Goal: Navigation & Orientation: Find specific page/section

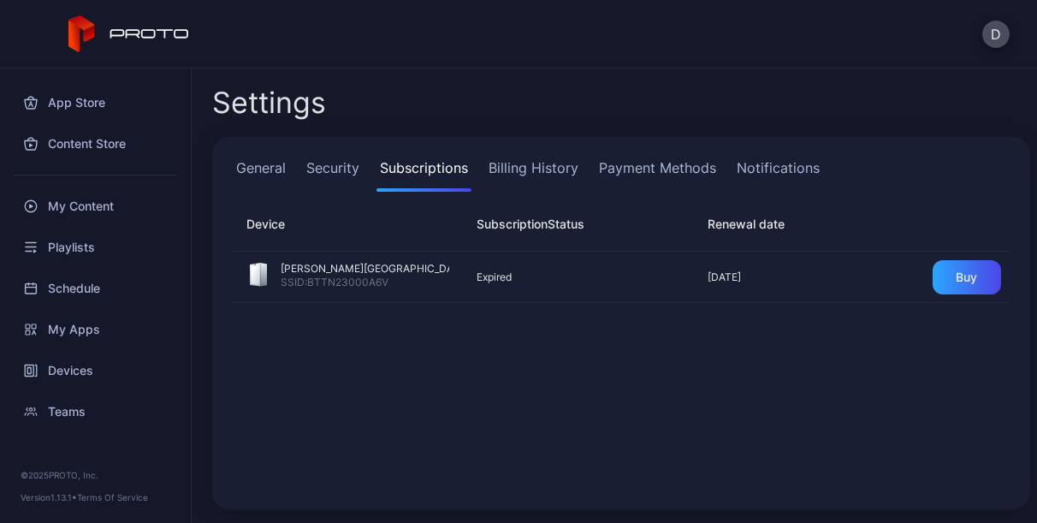
click at [858, 29] on div "D" at bounding box center [518, 34] width 1037 height 68
click at [72, 249] on div "Playlists" at bounding box center [95, 247] width 170 height 41
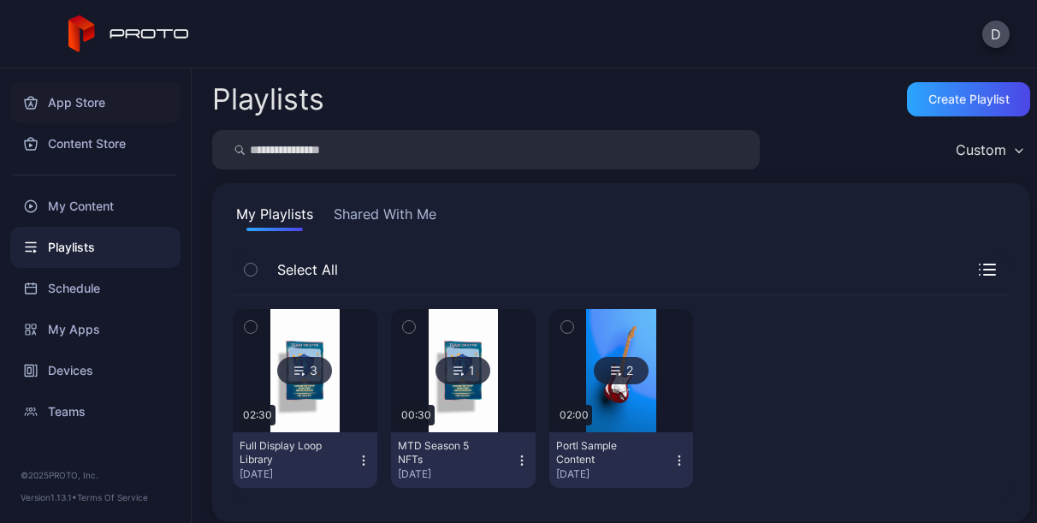
click at [72, 104] on div "App Store" at bounding box center [95, 102] width 170 height 41
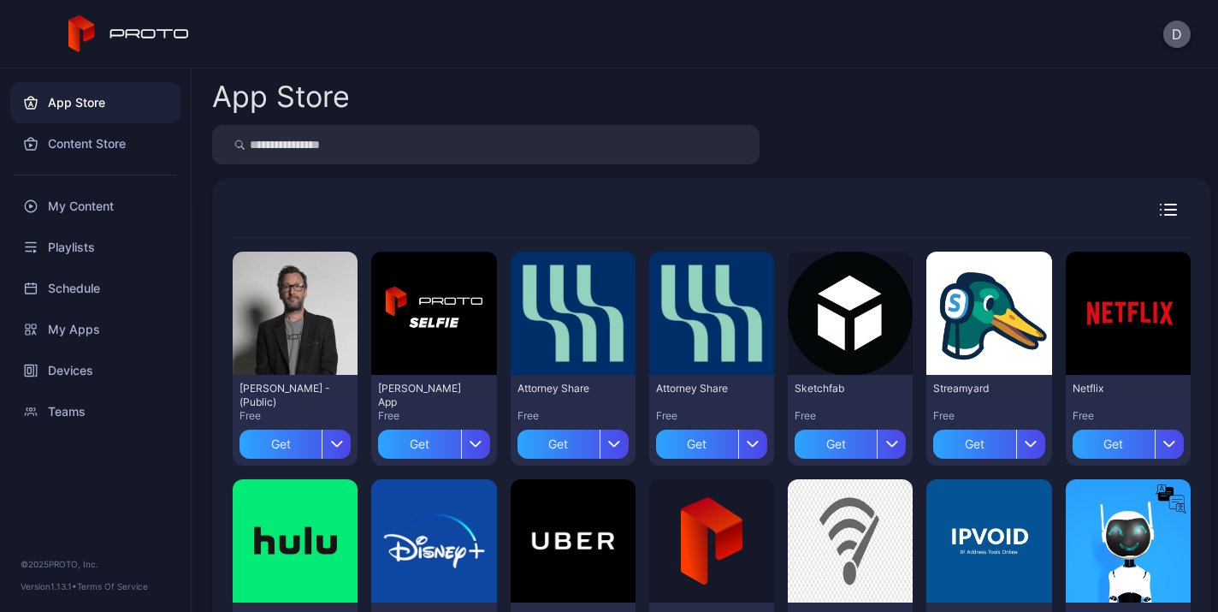
click at [1036, 38] on button "D" at bounding box center [1177, 34] width 27 height 27
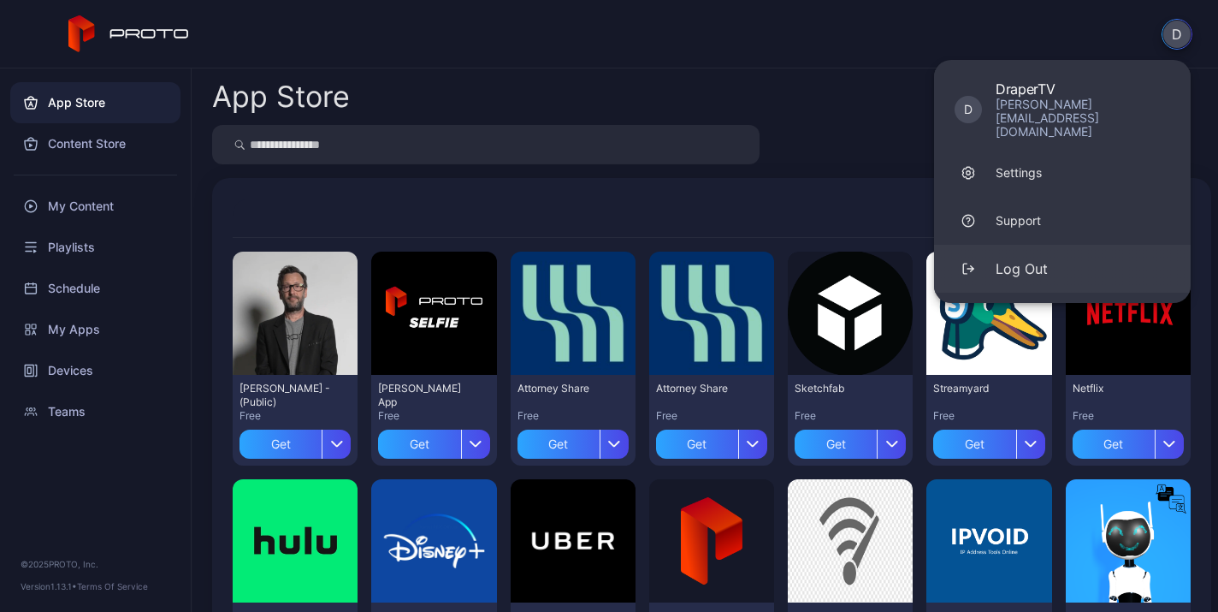
click at [1036, 258] on div "Log Out" at bounding box center [1022, 268] width 52 height 21
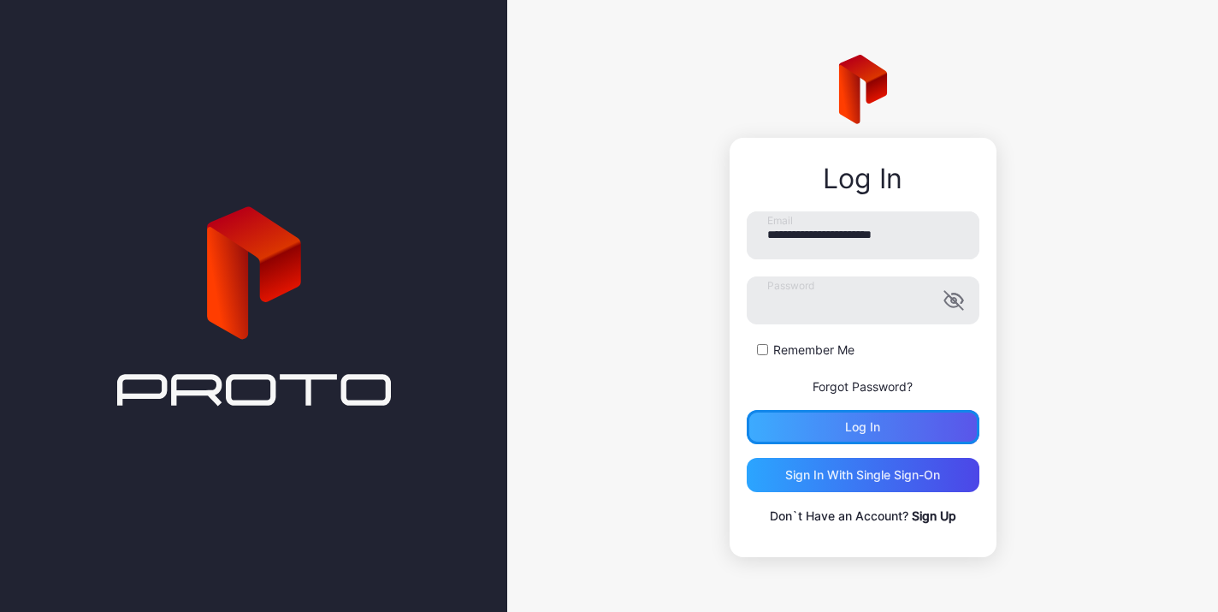
click at [865, 426] on div "Log in" at bounding box center [862, 427] width 35 height 14
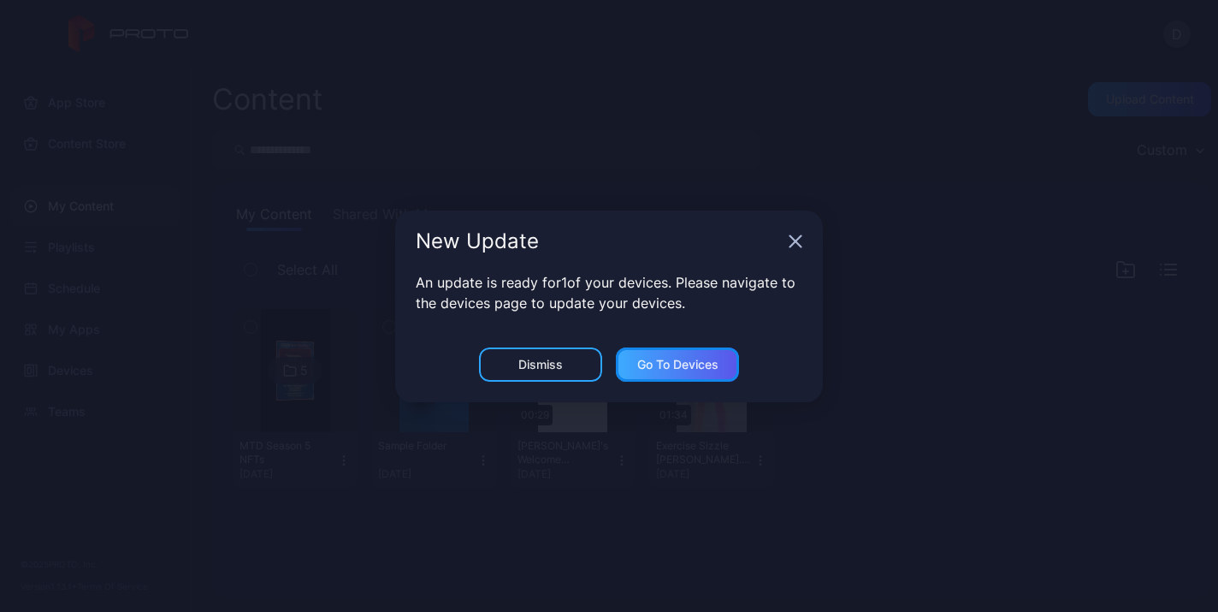
click at [679, 365] on div "Go to devices" at bounding box center [677, 365] width 81 height 14
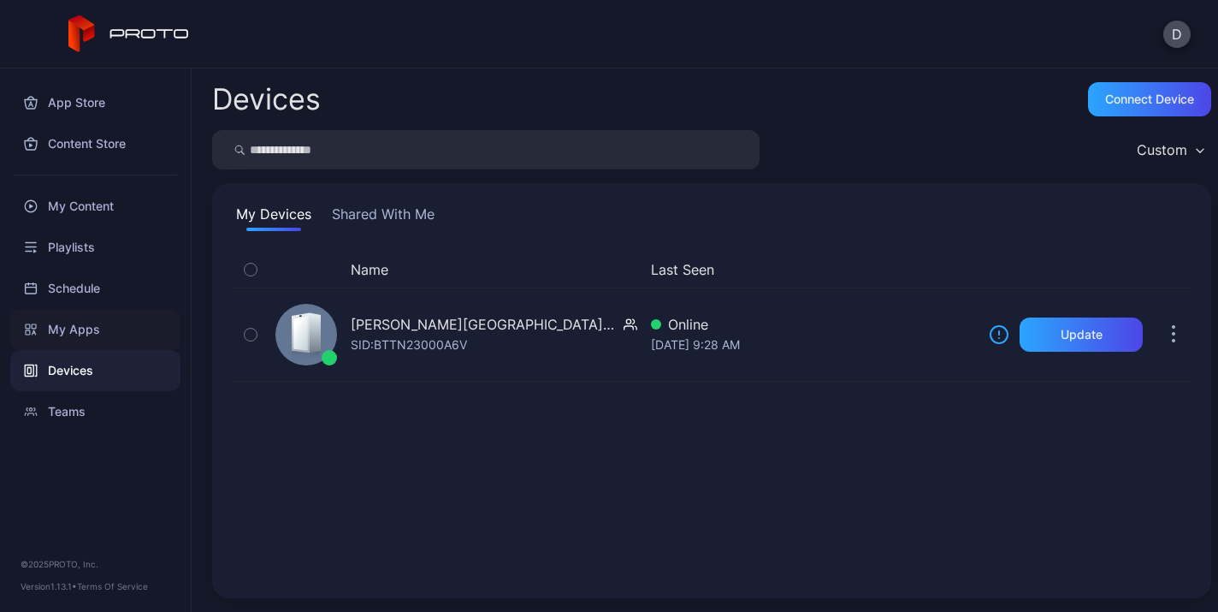
click at [84, 333] on div "My Apps" at bounding box center [95, 329] width 170 height 41
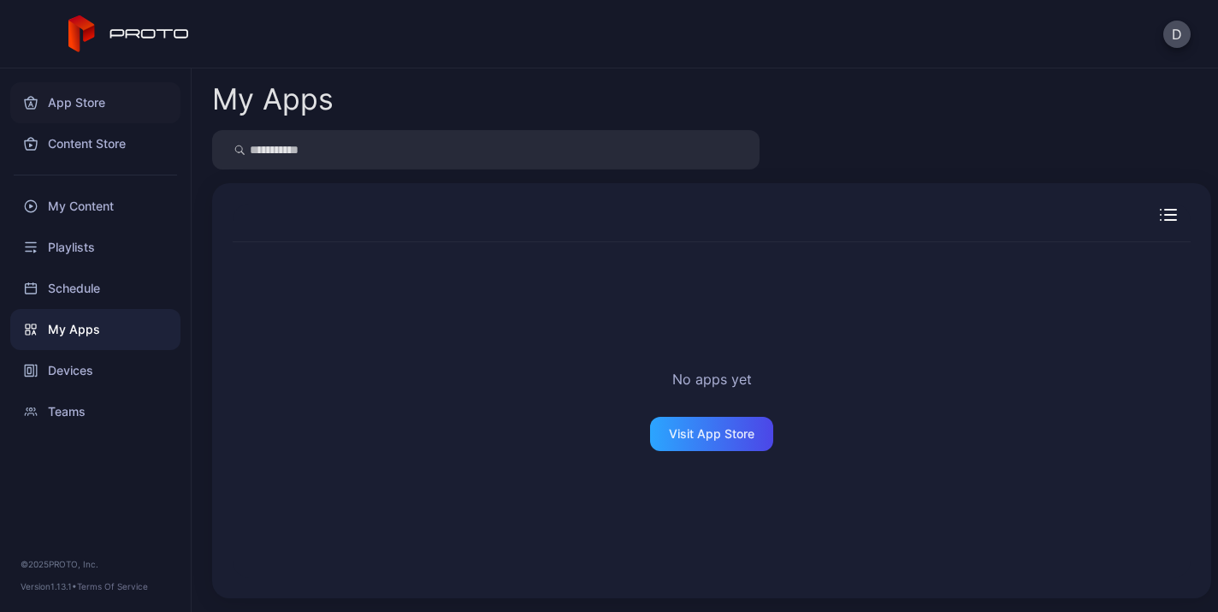
click at [68, 99] on div "App Store" at bounding box center [95, 102] width 170 height 41
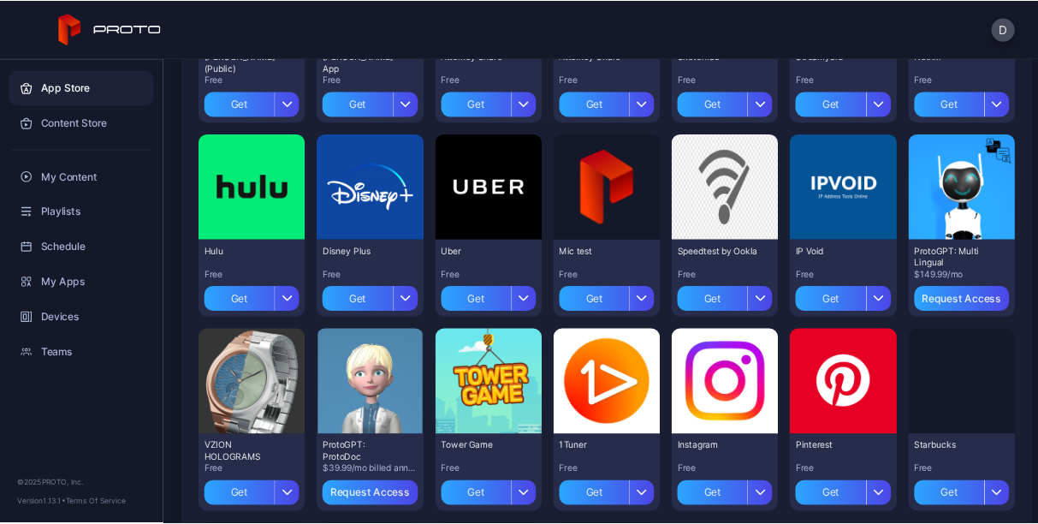
scroll to position [354, 0]
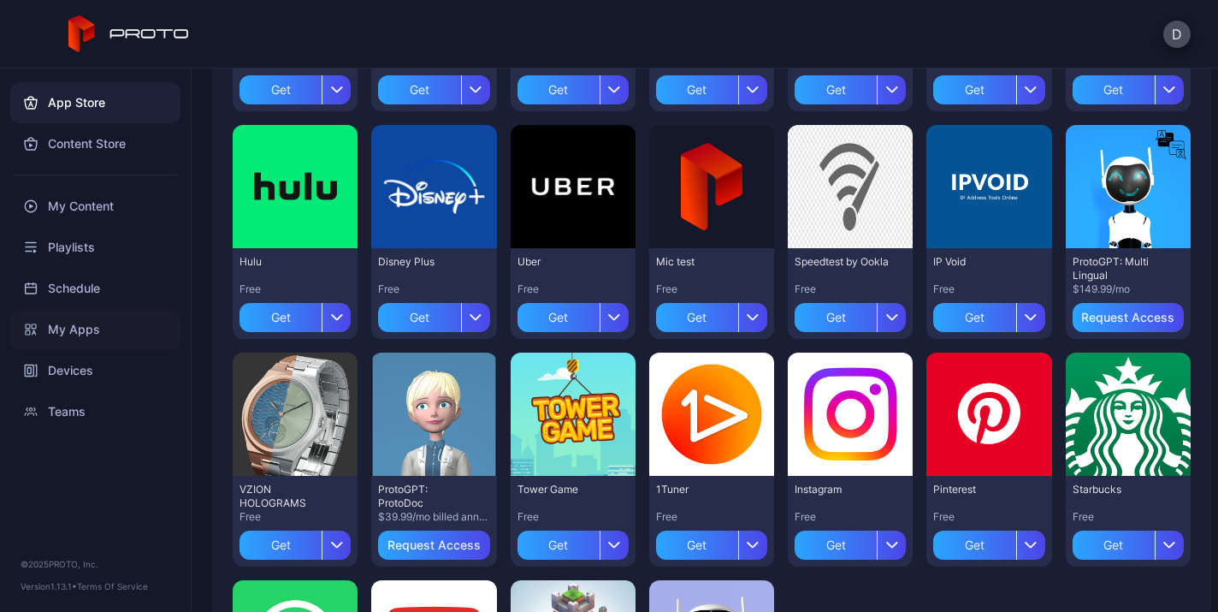
click at [76, 326] on div "My Apps" at bounding box center [95, 329] width 170 height 41
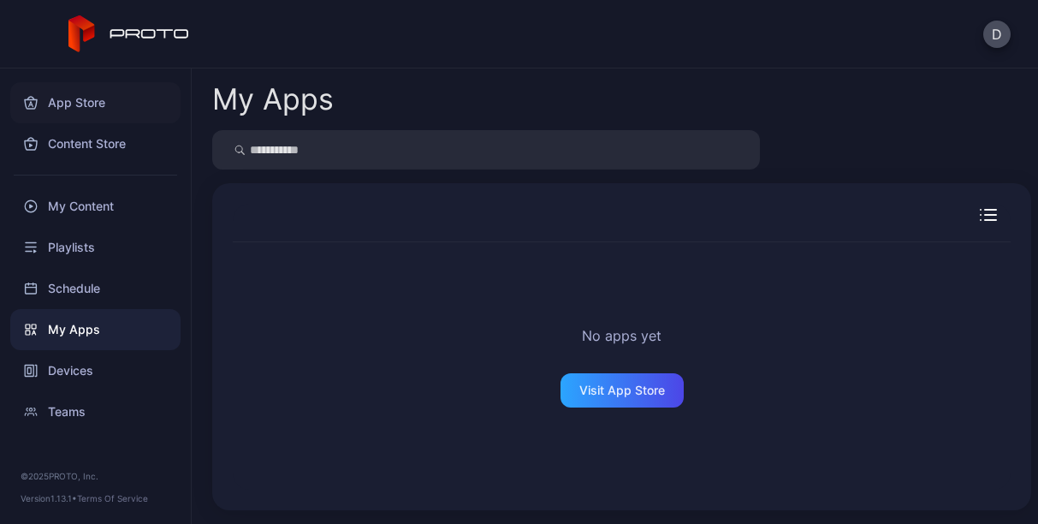
click at [74, 106] on div "App Store" at bounding box center [95, 102] width 170 height 41
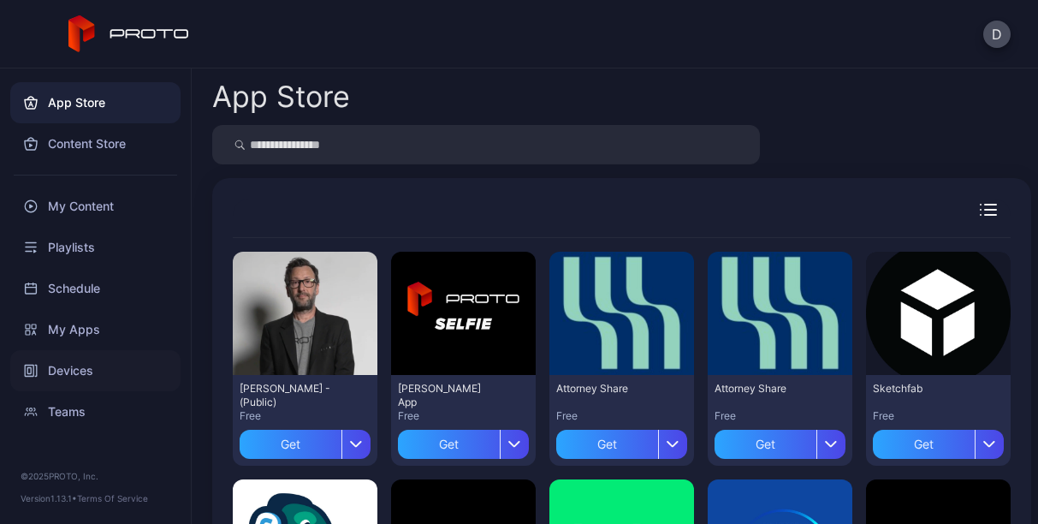
click at [77, 372] on div "Devices" at bounding box center [95, 370] width 170 height 41
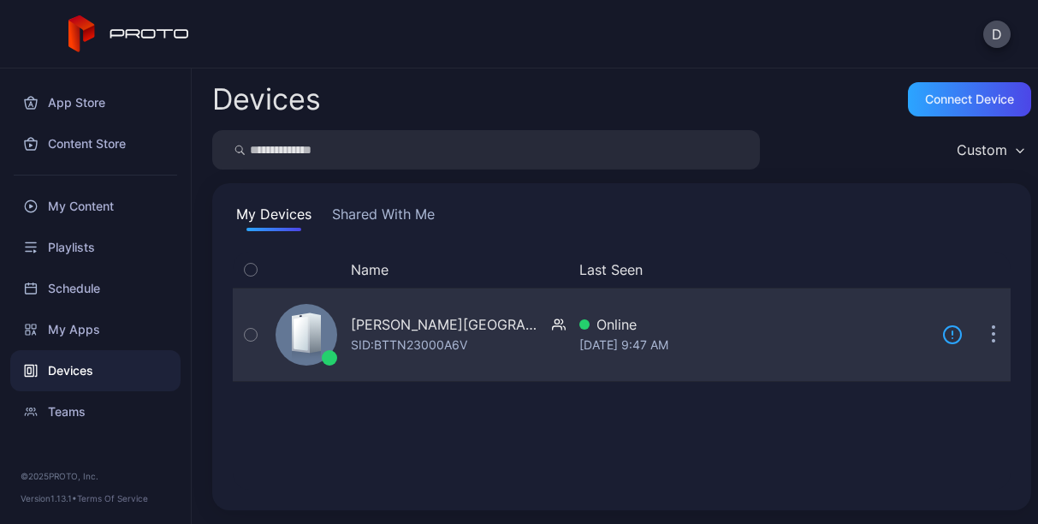
click at [384, 333] on div "[PERSON_NAME][GEOGRAPHIC_DATA] Portl" at bounding box center [448, 324] width 194 height 21
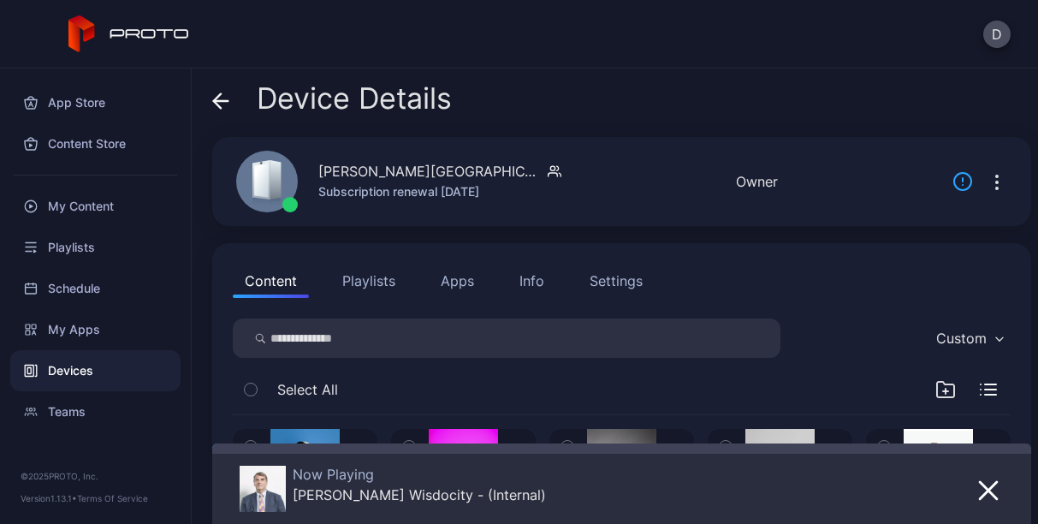
click at [626, 286] on div "Settings" at bounding box center [616, 280] width 53 height 21
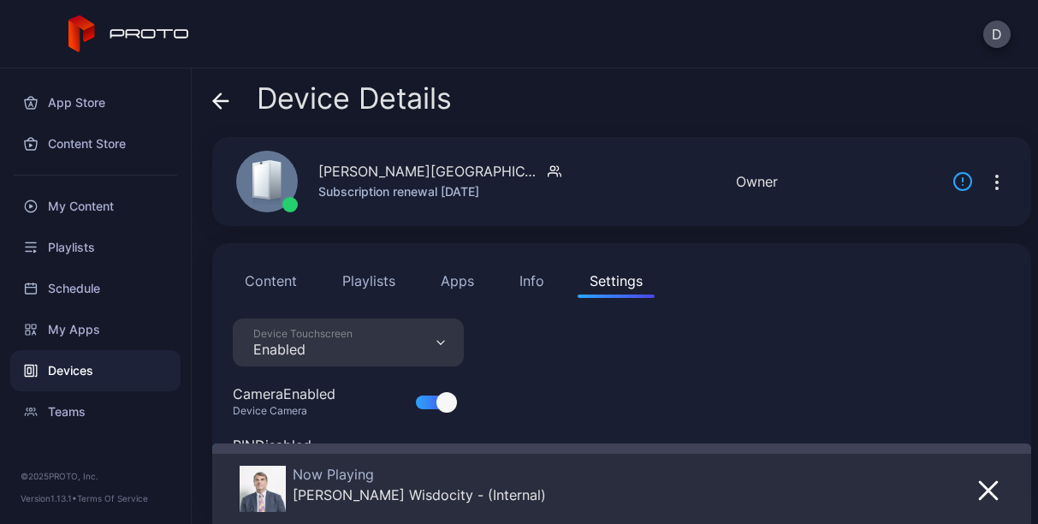
click at [221, 101] on icon at bounding box center [221, 101] width 15 height 0
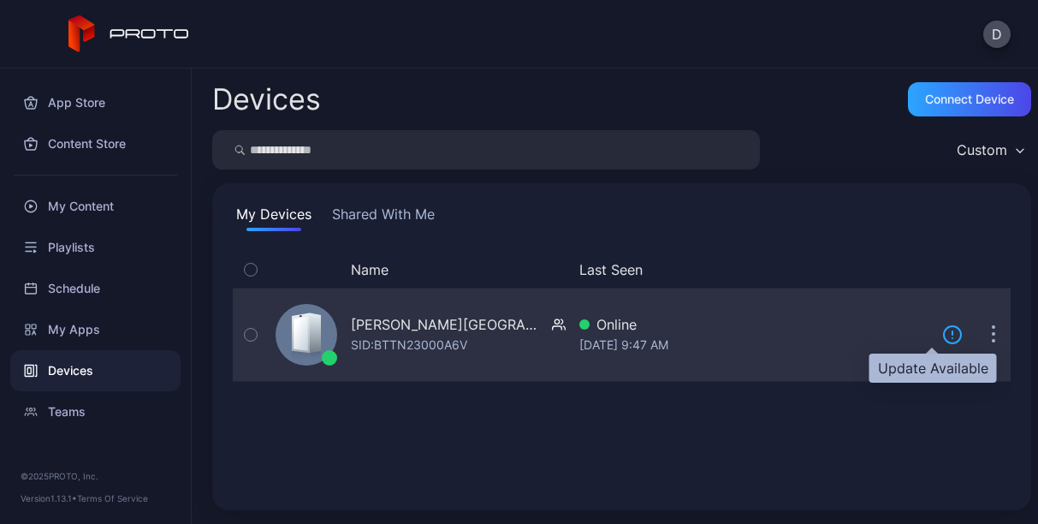
click at [942, 333] on icon at bounding box center [952, 334] width 21 height 21
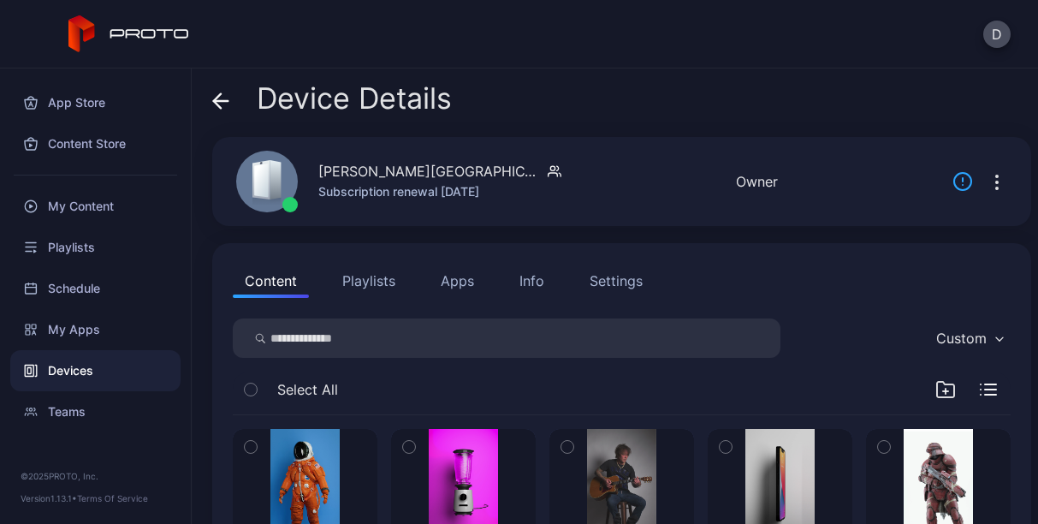
scroll to position [27, 0]
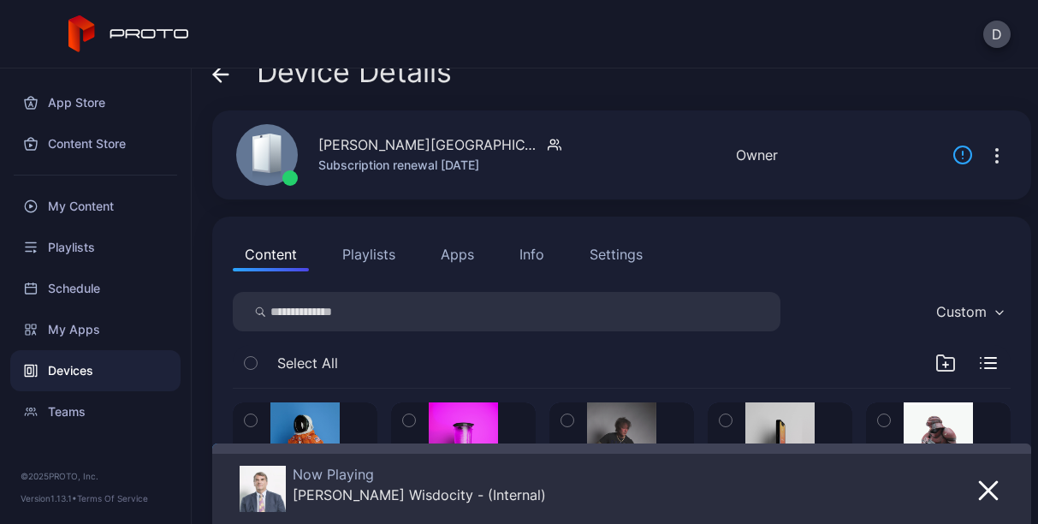
click at [530, 259] on div "Info" at bounding box center [531, 254] width 25 height 21
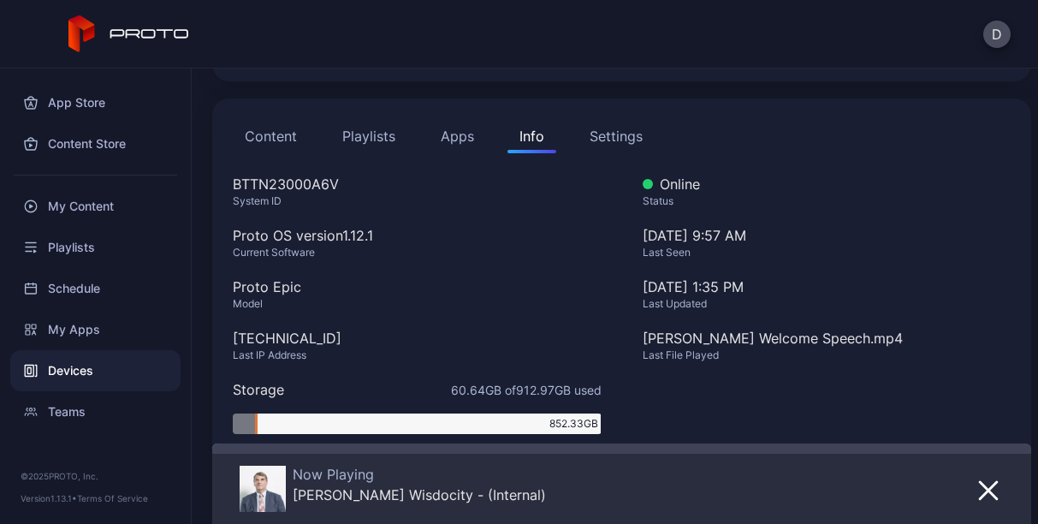
scroll to position [0, 0]
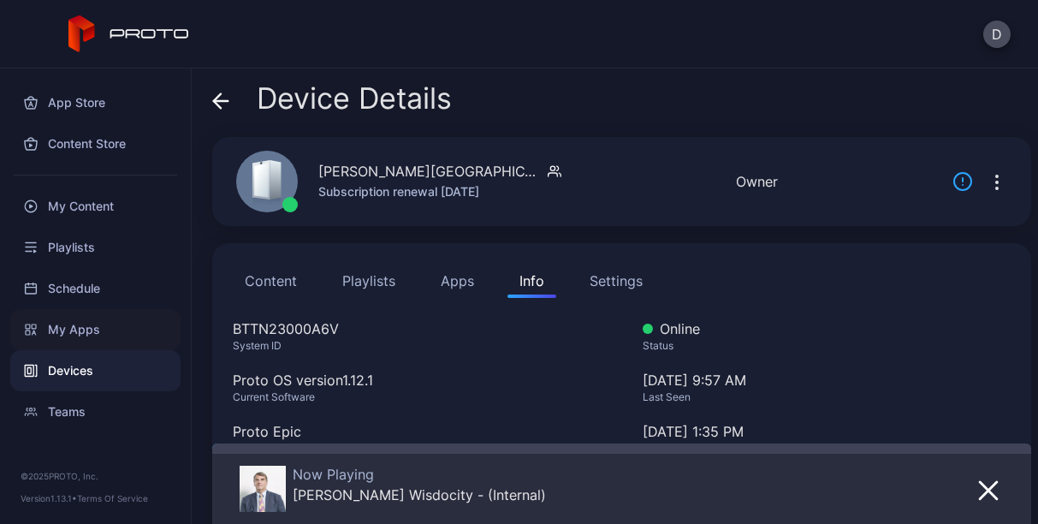
click at [75, 332] on div "My Apps" at bounding box center [95, 329] width 170 height 41
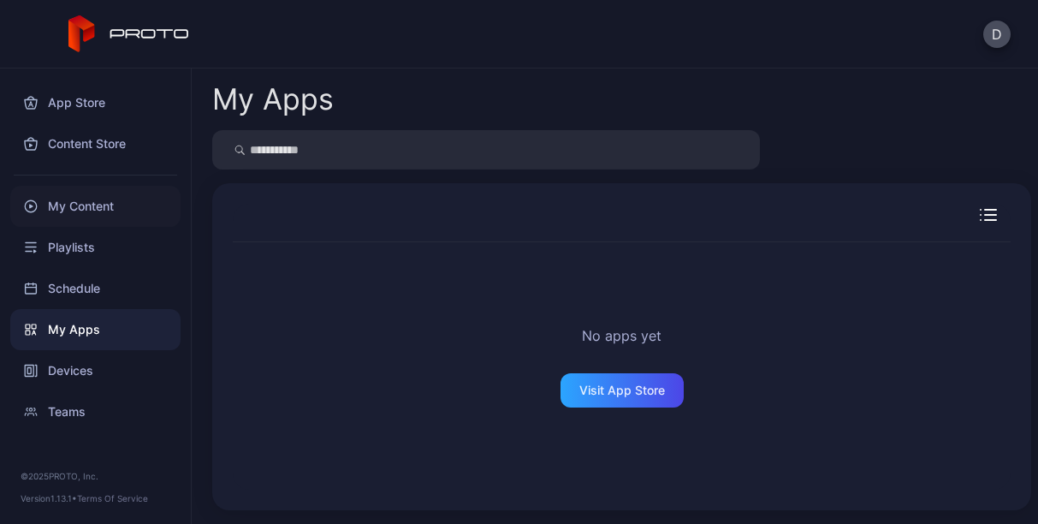
click at [75, 200] on div "My Content" at bounding box center [95, 206] width 170 height 41
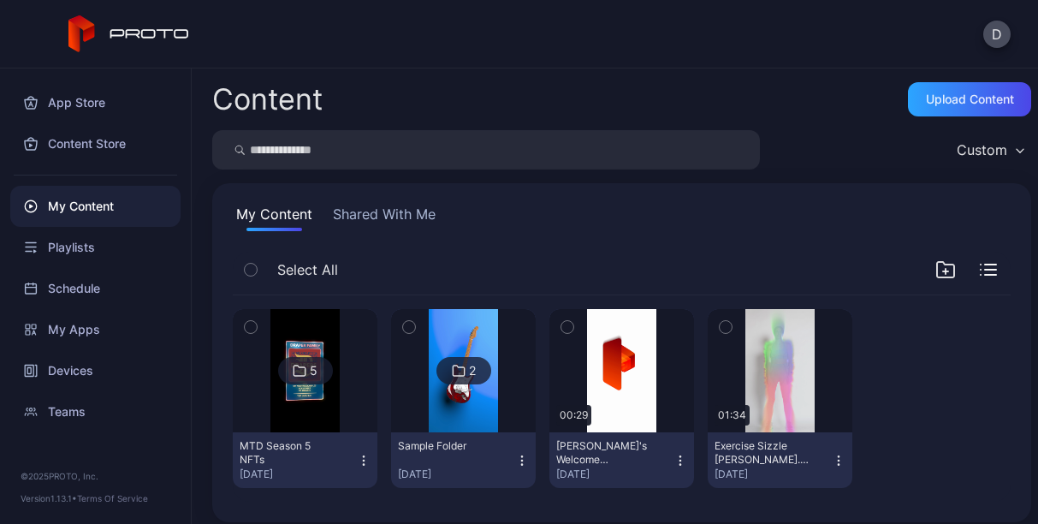
click at [388, 220] on button "Shared With Me" at bounding box center [384, 217] width 110 height 27
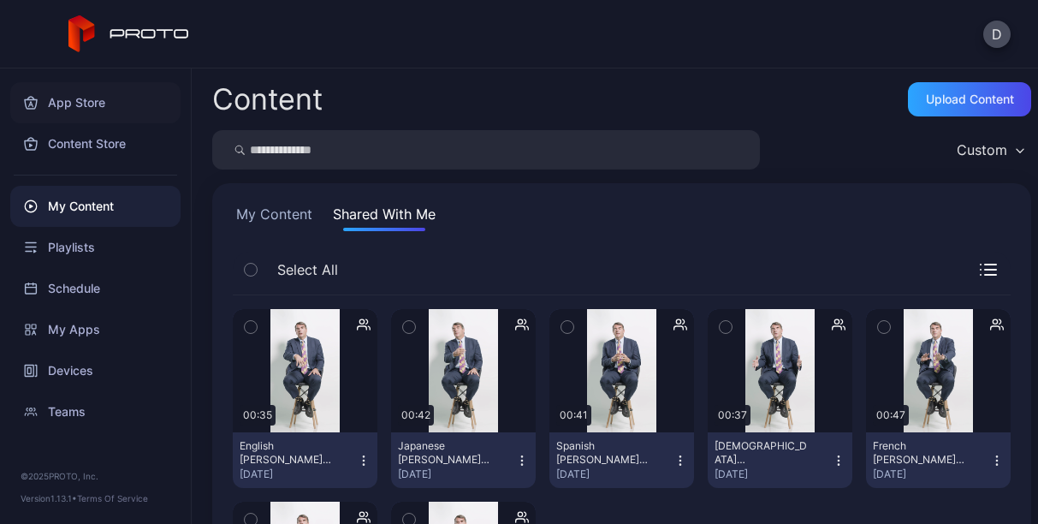
click at [74, 104] on div "App Store" at bounding box center [95, 102] width 170 height 41
